Goal: Task Accomplishment & Management: Use online tool/utility

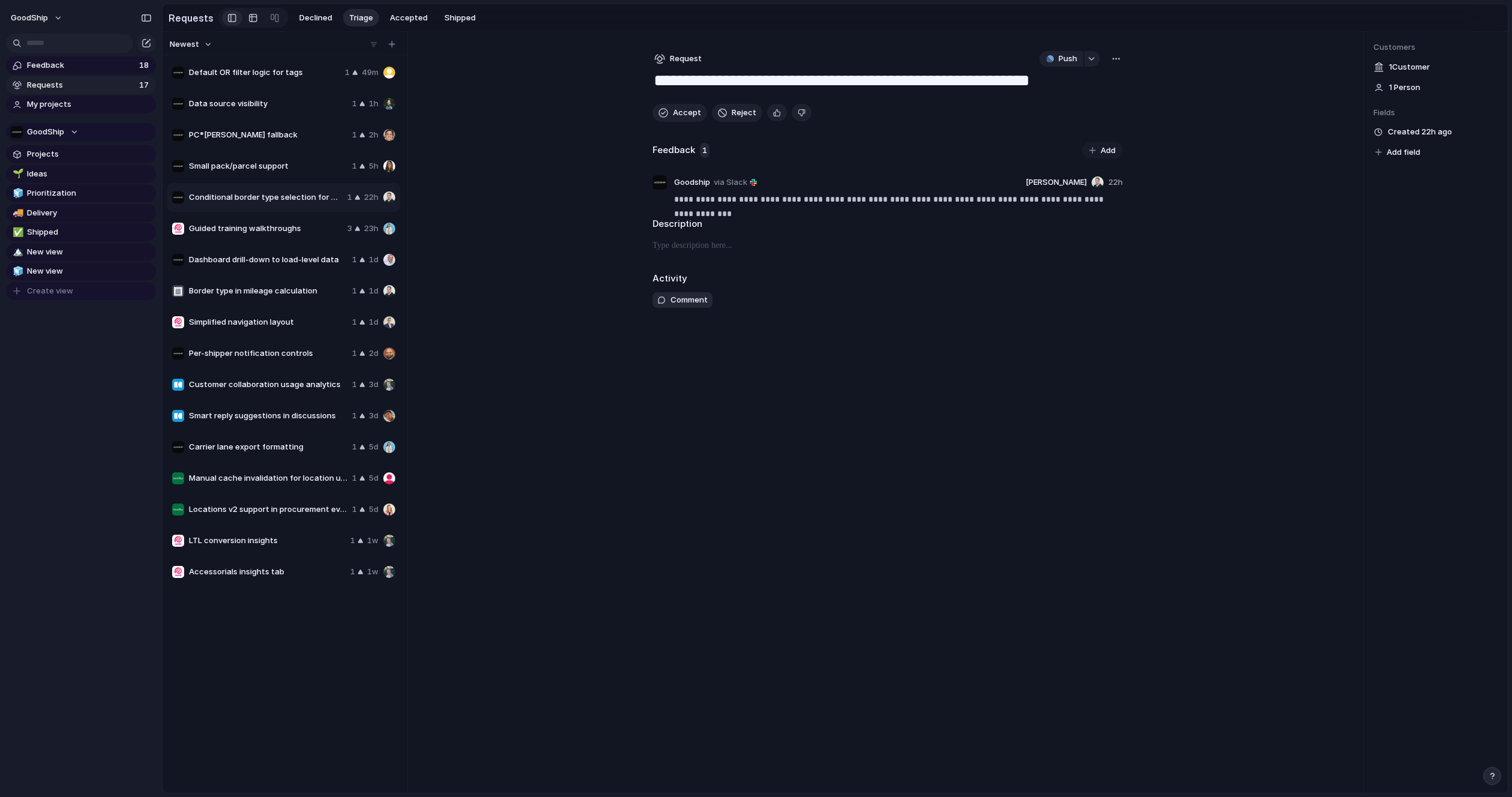
click at [1119, 61] on div "button" at bounding box center [1116, 59] width 10 height 10
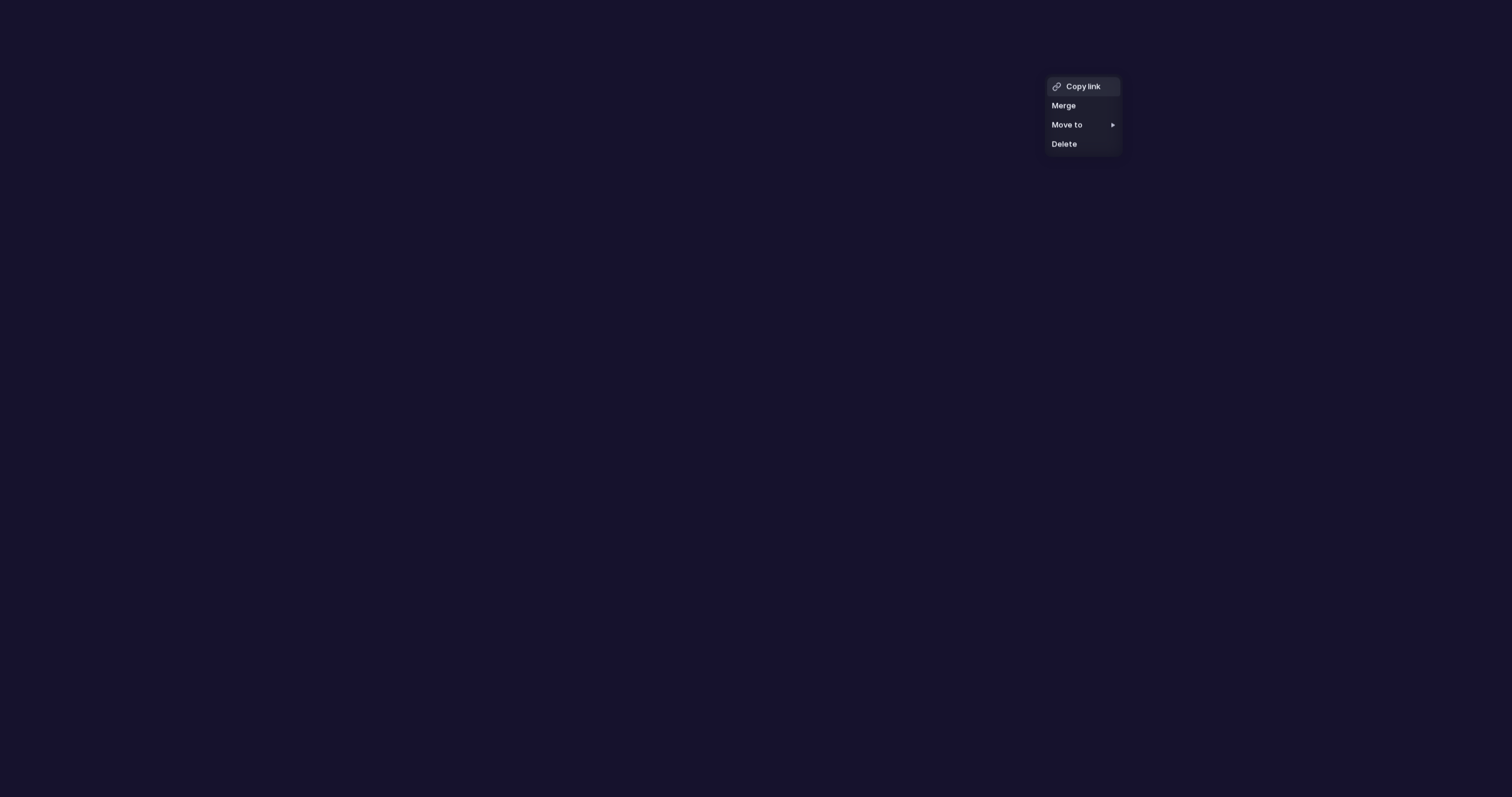
click at [714, 150] on div "Copy link Merge Move to [GEOGRAPHIC_DATA]" at bounding box center [756, 398] width 1512 height 797
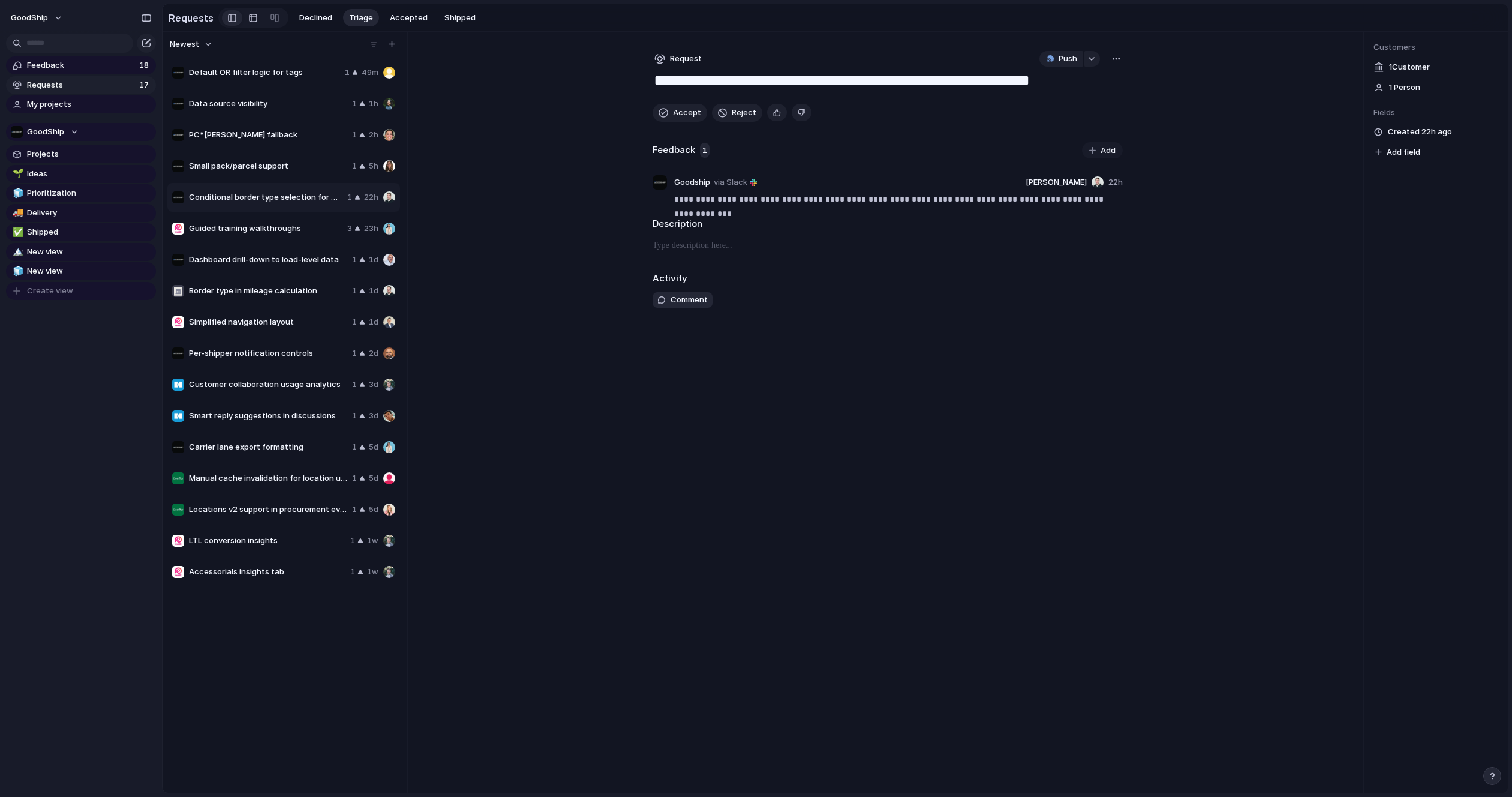
click at [1116, 60] on div "button" at bounding box center [1116, 59] width 10 height 10
click at [1093, 61] on div "button" at bounding box center [1092, 58] width 8 height 5
